Goal: Task Accomplishment & Management: Manage account settings

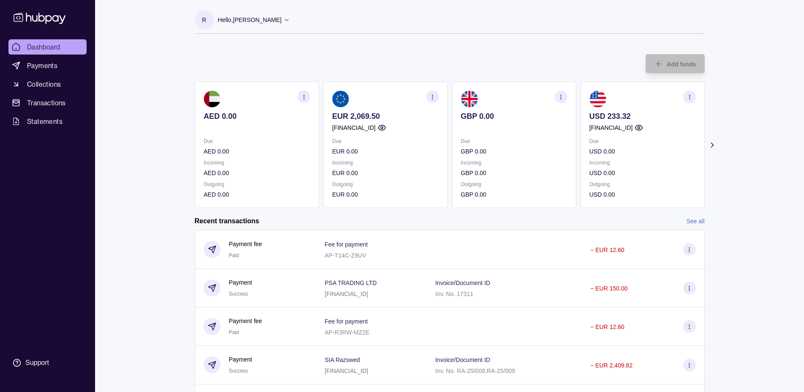
click at [757, 126] on div "Dashboard Payments Collections Transactions Statements Support R Hello, [PERSON…" at bounding box center [402, 270] width 804 height 541
click at [290, 21] on icon at bounding box center [287, 19] width 6 height 6
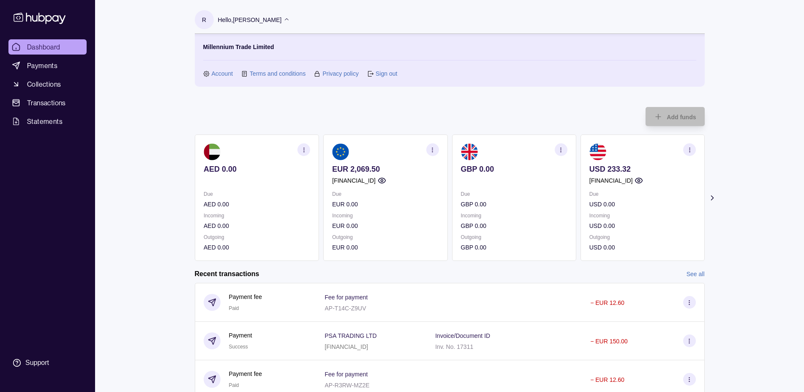
click at [385, 73] on link "Sign out" at bounding box center [387, 73] width 22 height 9
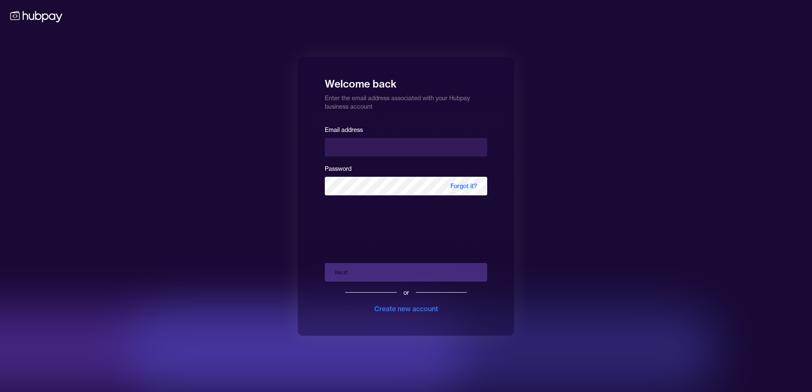
click at [286, 121] on div "Welcome back Enter the email address associated with your Hubpay business accou…" at bounding box center [406, 196] width 812 height 392
